Goal: Download file/media

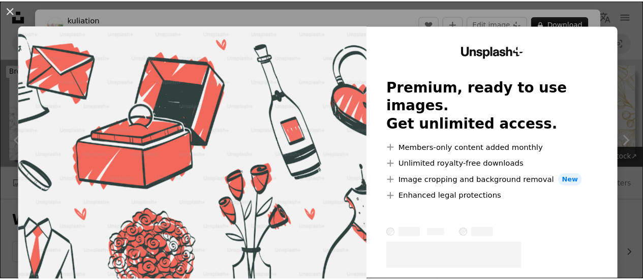
scroll to position [247, 0]
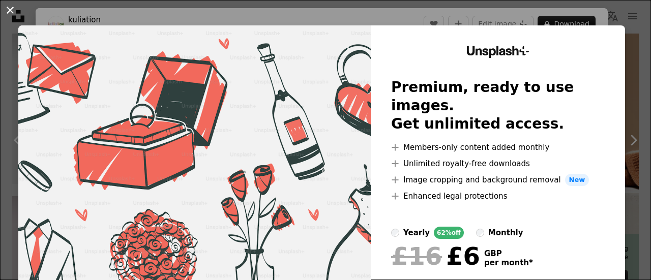
click at [10, 9] on button "An X shape" at bounding box center [10, 10] width 12 height 12
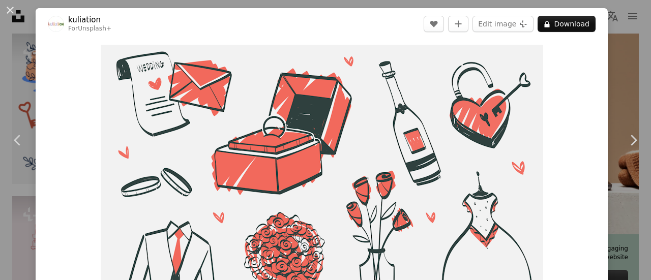
click at [9, 53] on div "An X shape Chevron left Chevron right kuliation For Unsplash+ A heart A plus si…" at bounding box center [325, 140] width 651 height 280
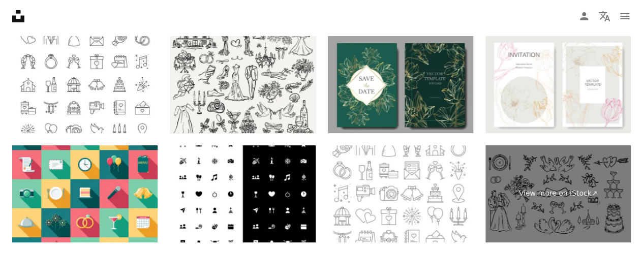
scroll to position [1816, 0]
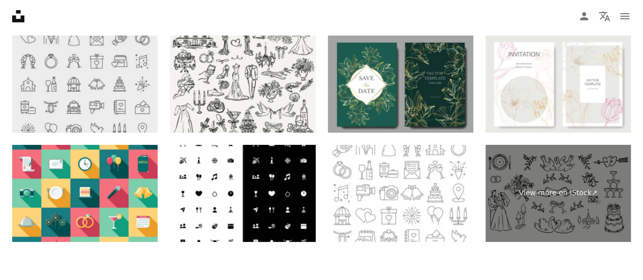
click at [94, 74] on img at bounding box center [84, 84] width 145 height 97
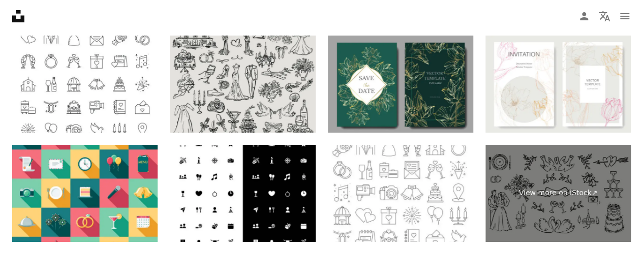
click at [230, 81] on img at bounding box center [242, 84] width 145 height 97
